Goal: Navigation & Orientation: Find specific page/section

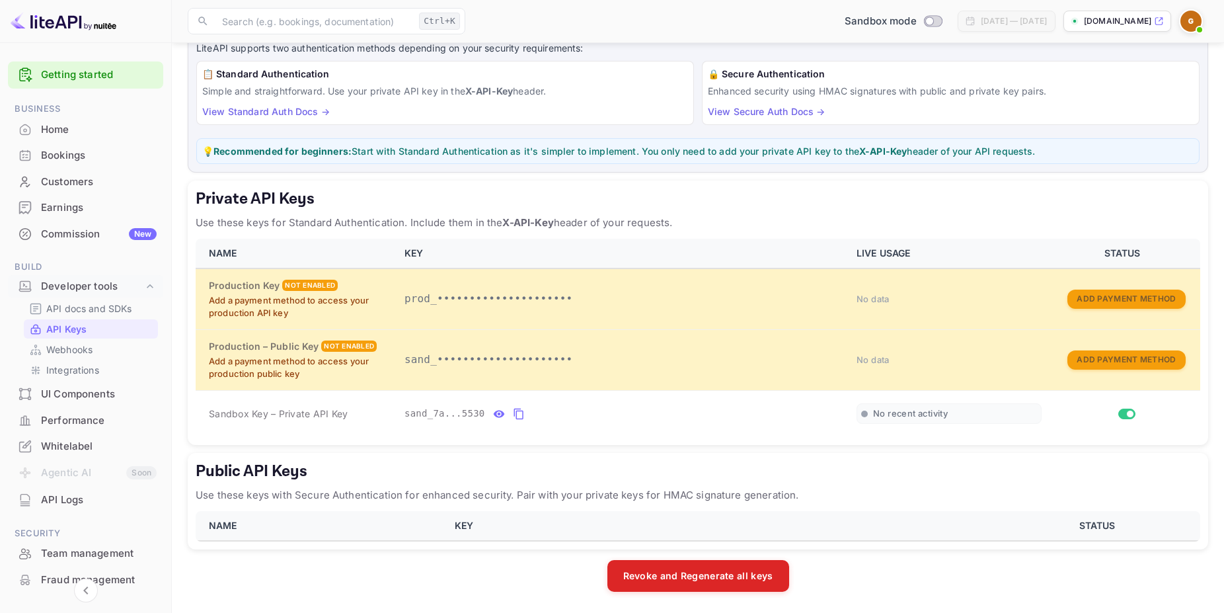
scroll to position [51, 0]
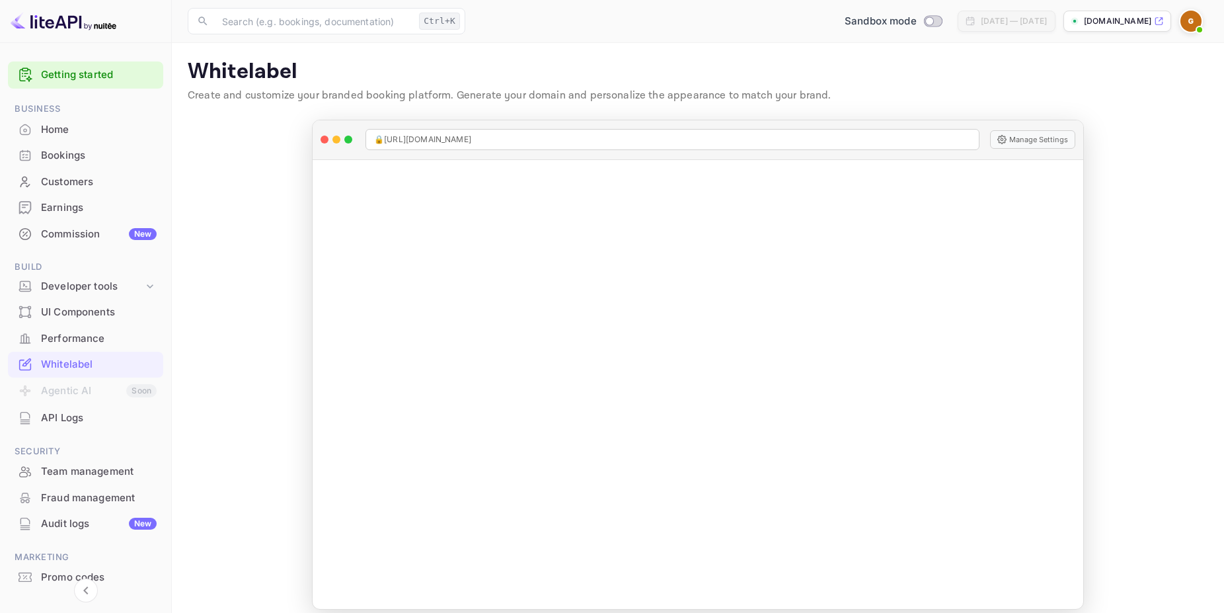
scroll to position [51, 0]
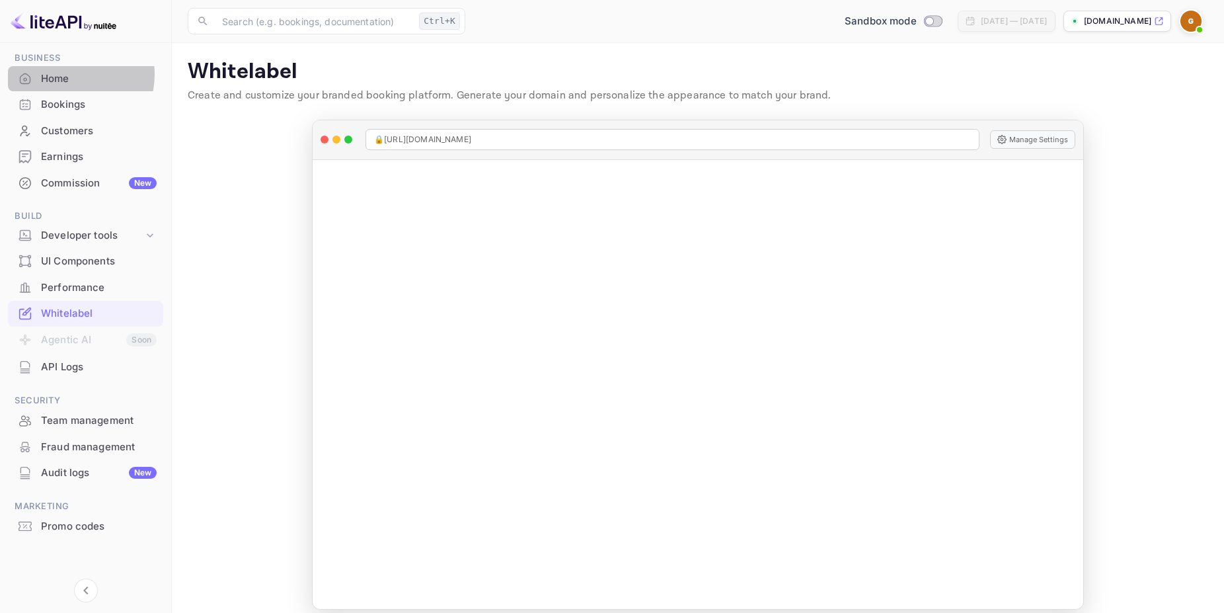
click at [65, 75] on div "Home" at bounding box center [99, 78] width 116 height 15
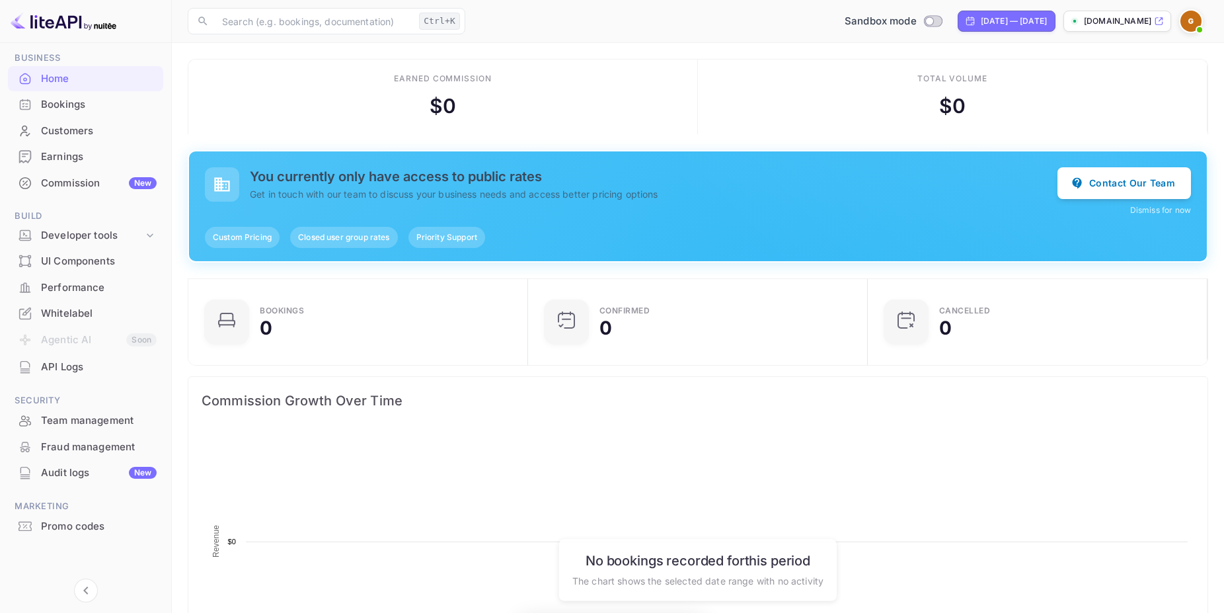
scroll to position [204, 321]
click at [1190, 21] on img at bounding box center [1191, 21] width 21 height 21
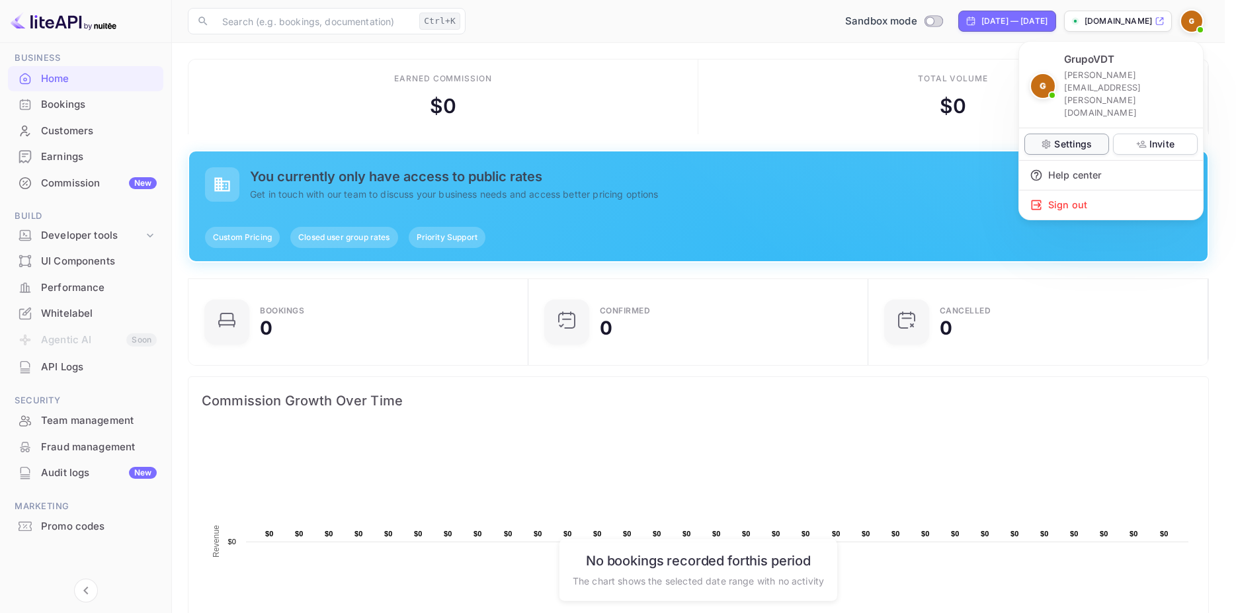
click at [1072, 137] on p "Settings" at bounding box center [1073, 144] width 38 height 14
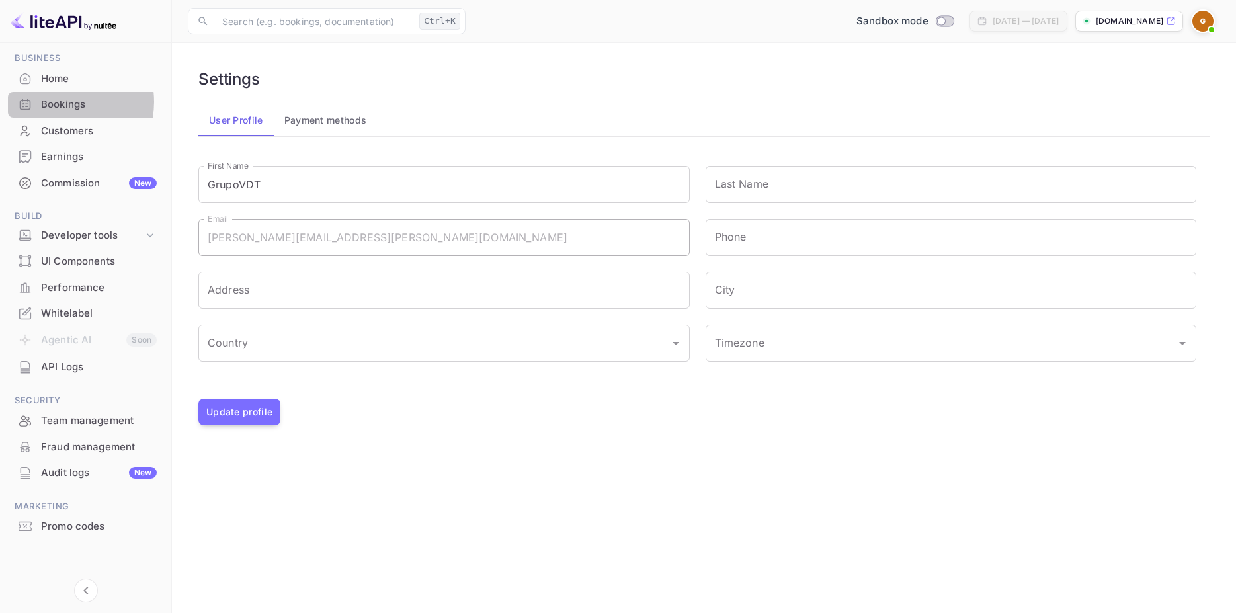
click at [61, 102] on div "Bookings" at bounding box center [99, 104] width 116 height 15
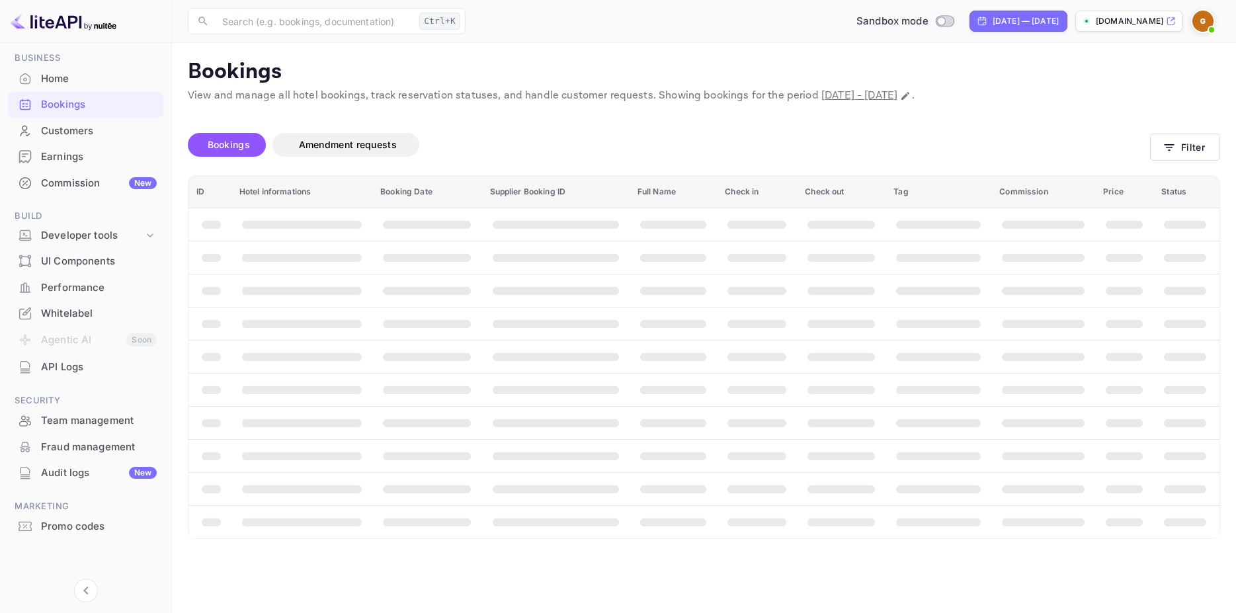
click at [60, 79] on div "Home" at bounding box center [99, 78] width 116 height 15
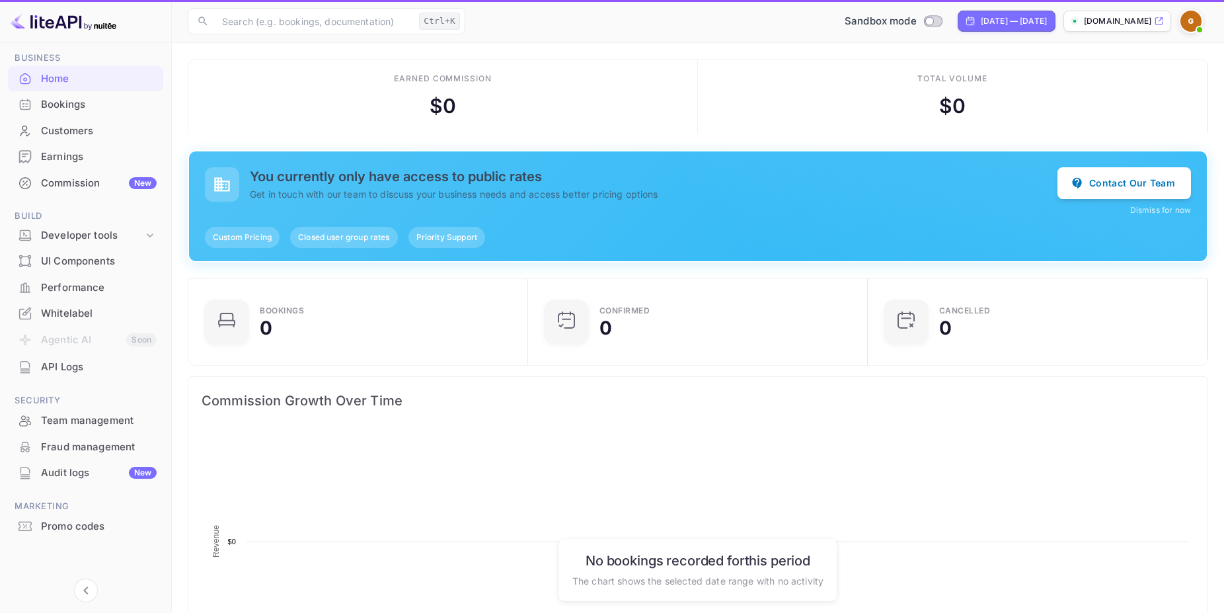
scroll to position [12, 12]
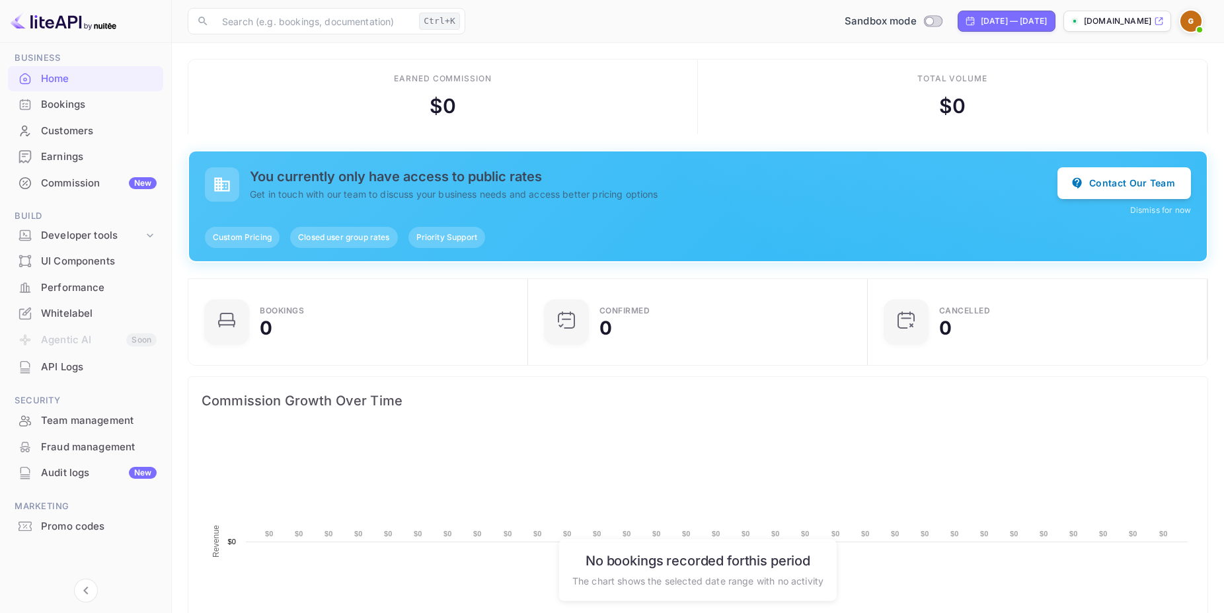
click at [67, 309] on div "Whitelabel" at bounding box center [99, 313] width 116 height 15
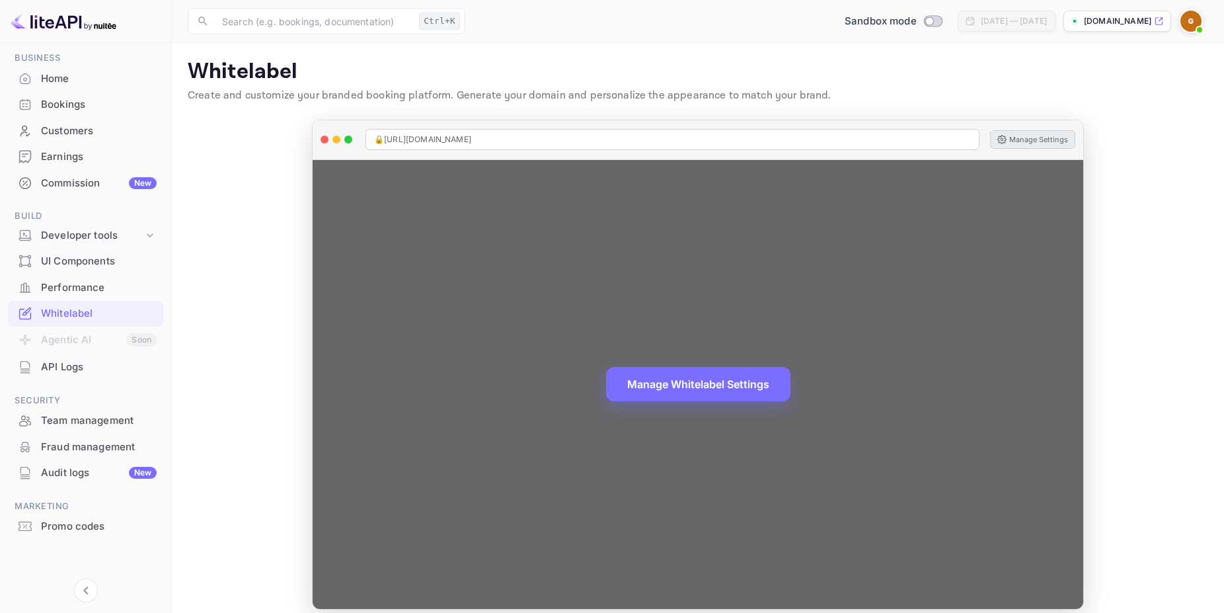
click at [1030, 140] on button "Manage Settings" at bounding box center [1032, 139] width 85 height 19
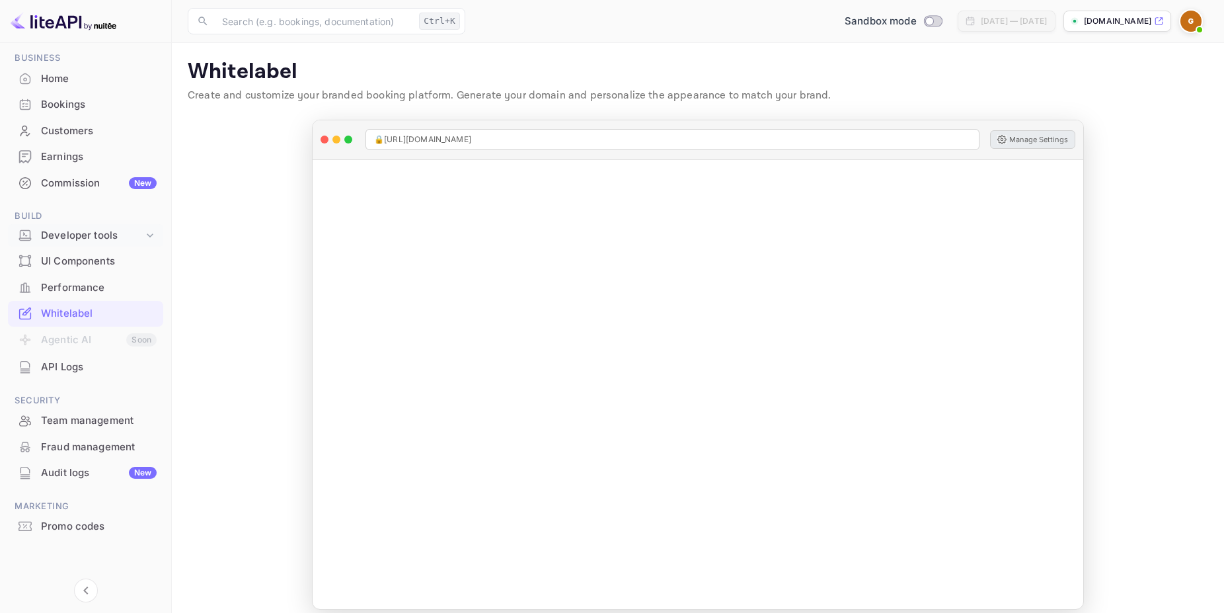
click at [81, 235] on div "Developer tools" at bounding box center [92, 235] width 102 height 15
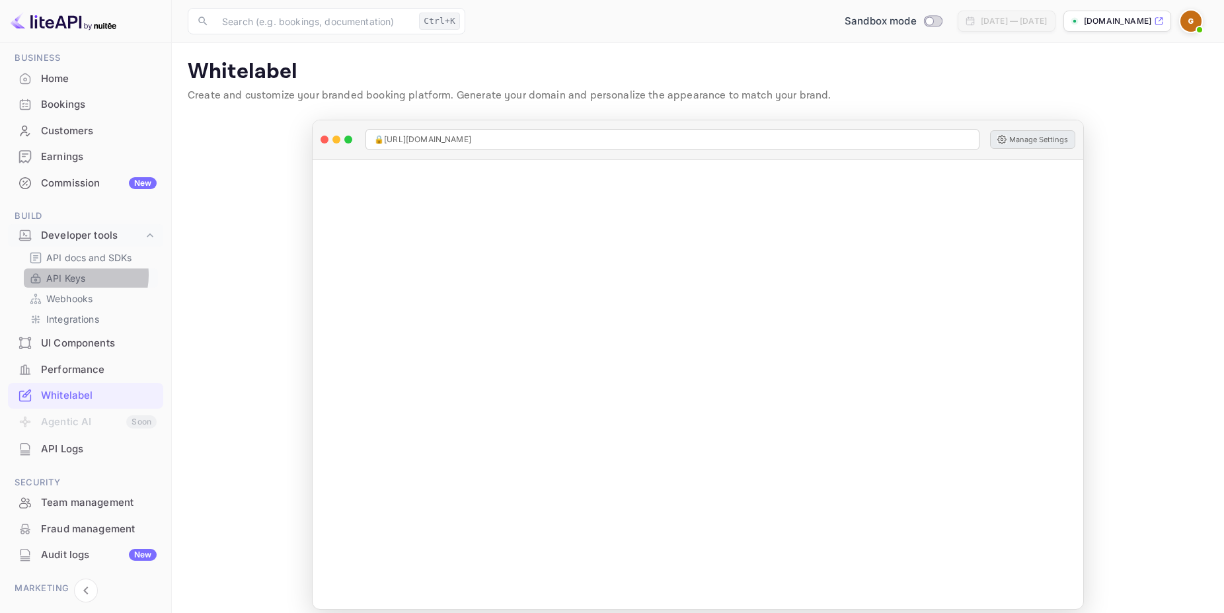
click at [75, 275] on p "API Keys" at bounding box center [65, 278] width 39 height 14
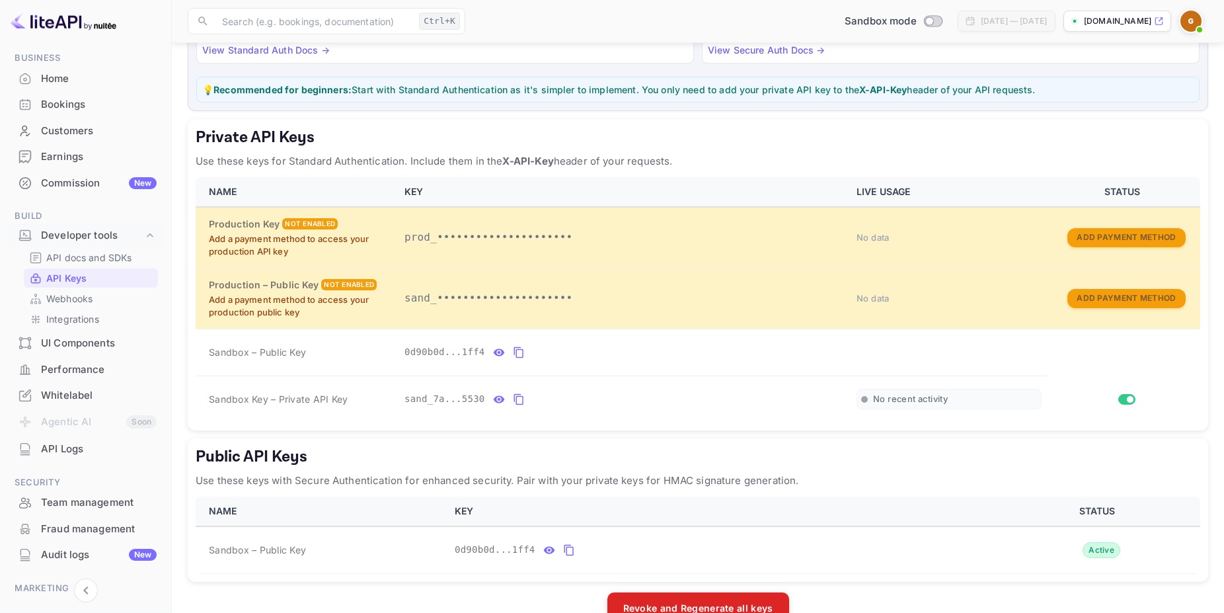
scroll to position [181, 0]
